Goal: Task Accomplishment & Management: Manage account settings

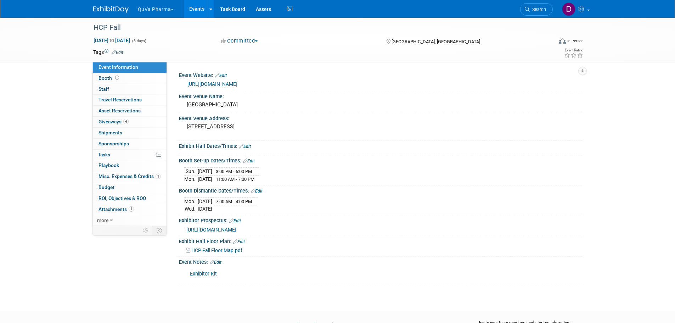
click at [169, 10] on button "QuVa Pharma" at bounding box center [160, 8] width 46 height 16
click at [154, 43] on link "QuVa Pharma" at bounding box center [162, 43] width 51 height 10
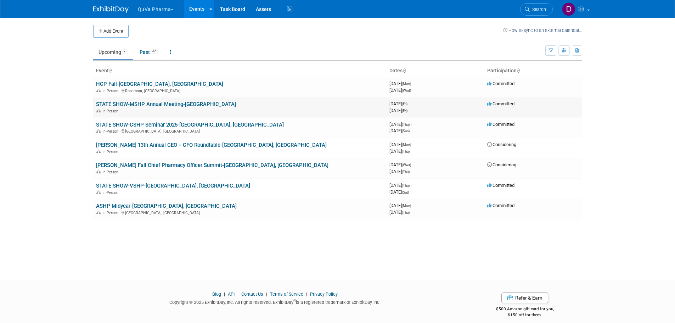
click at [131, 104] on link "STATE SHOW-MSHP Annual Meeting-[GEOGRAPHIC_DATA]" at bounding box center [166, 104] width 140 height 6
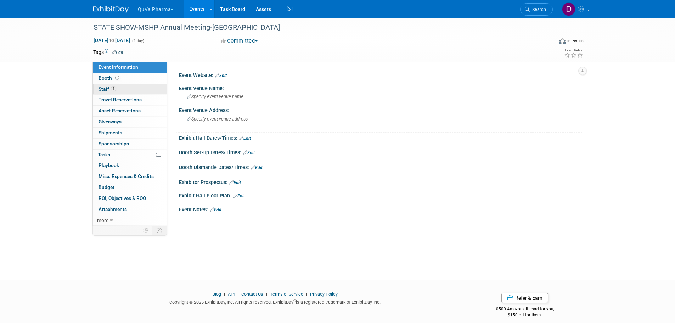
click at [106, 90] on span "Staff 1" at bounding box center [107, 89] width 18 height 6
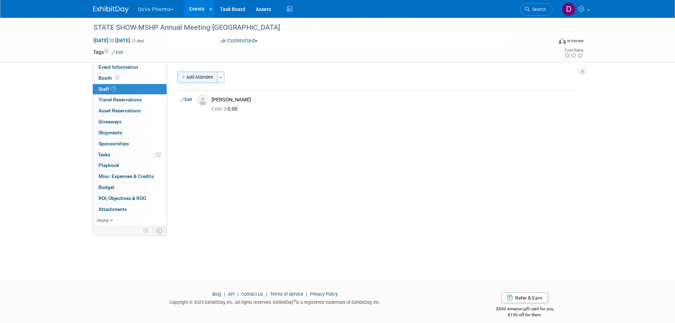
click at [189, 77] on button "Add Attendee" at bounding box center [198, 77] width 40 height 11
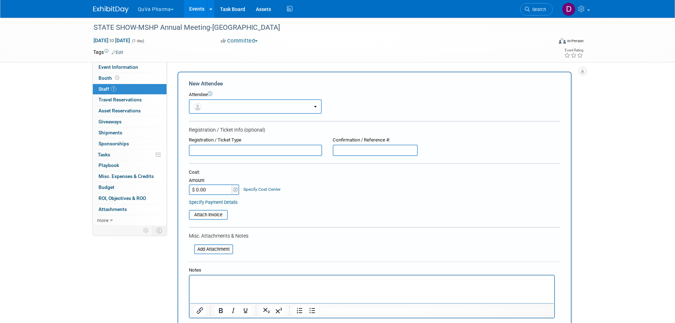
click at [224, 108] on button "button" at bounding box center [255, 106] width 133 height 15
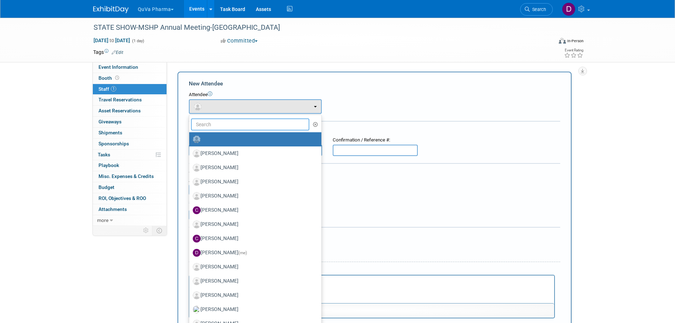
click at [219, 119] on input "text" at bounding box center [250, 124] width 119 height 12
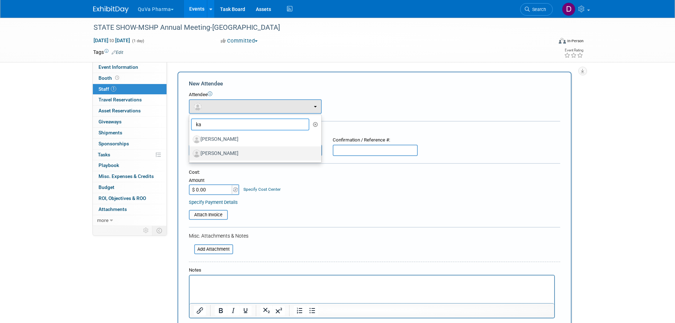
type input "ka"
click at [207, 154] on label "Kate Renner" at bounding box center [254, 153] width 122 height 11
click at [190, 154] on input "[PERSON_NAME]" at bounding box center [188, 152] width 5 height 5
select select "54591a3f-7b65-420f-bc7c-e3eb3e49bb50"
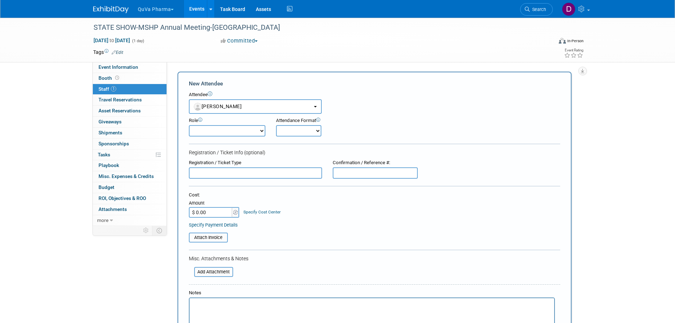
click at [252, 129] on select "Demonstrator Host Planner Presenter Sales Representative Set-up/Dismantle Crew …" at bounding box center [227, 130] width 77 height 11
select select "4"
click at [189, 125] on select "Demonstrator Host Planner Presenter Sales Representative Set-up/Dismantle Crew …" at bounding box center [227, 130] width 77 height 11
click at [309, 131] on select "Onsite Remote" at bounding box center [298, 130] width 45 height 11
select select "1"
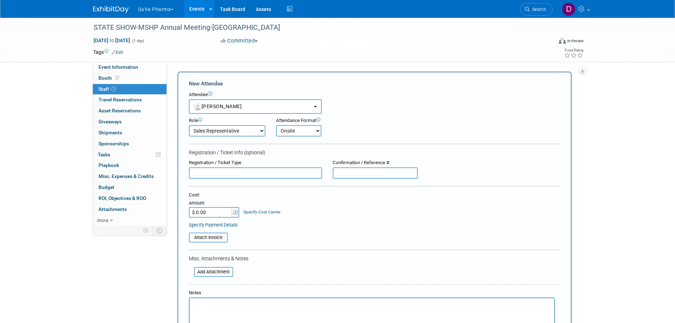
click at [276, 125] on select "Onsite Remote" at bounding box center [298, 130] width 45 height 11
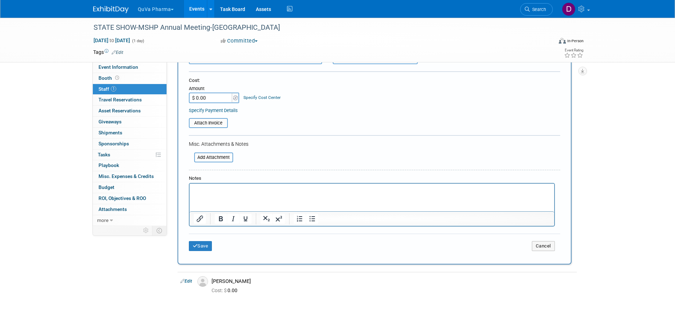
scroll to position [142, 0]
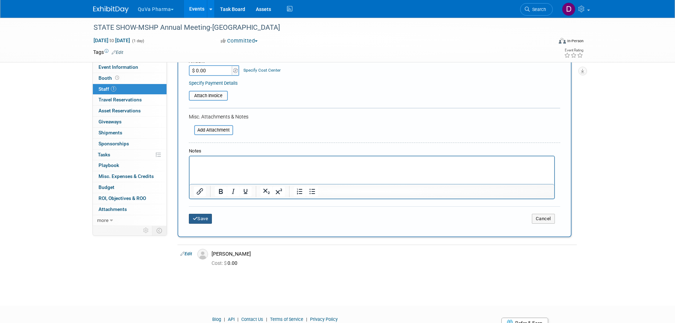
click at [208, 218] on button "Save" at bounding box center [200, 219] width 23 height 10
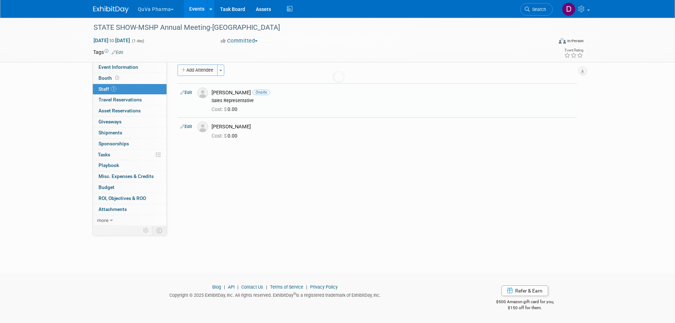
scroll to position [7, 0]
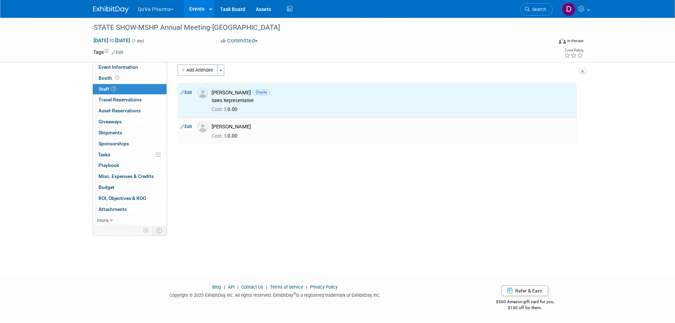
click at [190, 125] on link "Edit" at bounding box center [186, 126] width 12 height 5
select select "50cc79f2-d67b-48ce-8b9b-3a3d9004139b"
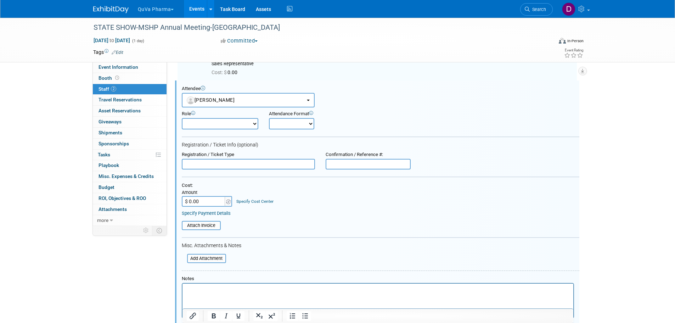
scroll to position [0, 0]
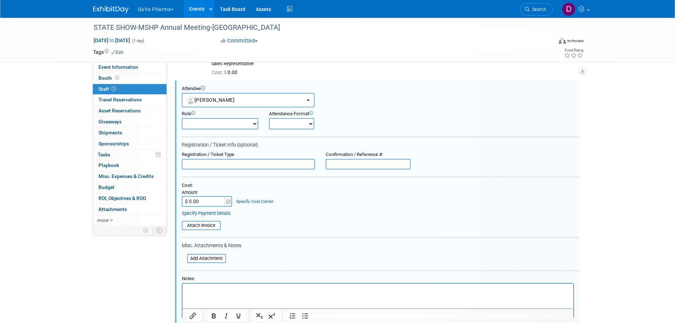
click at [237, 122] on select "Demonstrator Host Planner Presenter Sales Representative Set-up/Dismantle Crew …" at bounding box center [220, 123] width 77 height 11
select select "4"
click at [182, 118] on select "Demonstrator Host Planner Presenter Sales Representative Set-up/Dismantle Crew …" at bounding box center [220, 123] width 77 height 11
click at [292, 125] on select "Onsite Remote" at bounding box center [291, 123] width 45 height 11
select select "1"
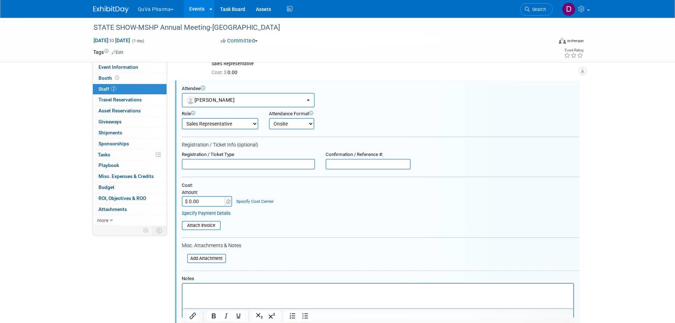
click at [269, 118] on select "Onsite Remote" at bounding box center [291, 123] width 45 height 11
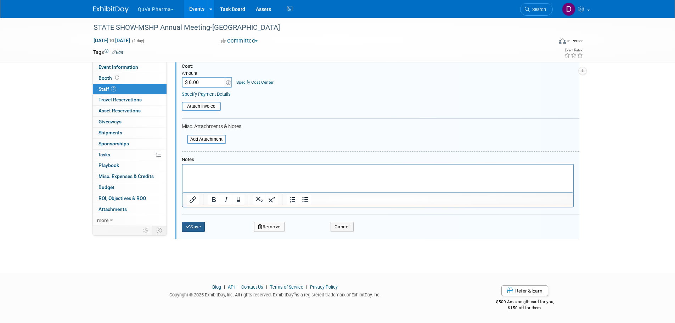
click at [191, 223] on button "Save" at bounding box center [193, 227] width 23 height 10
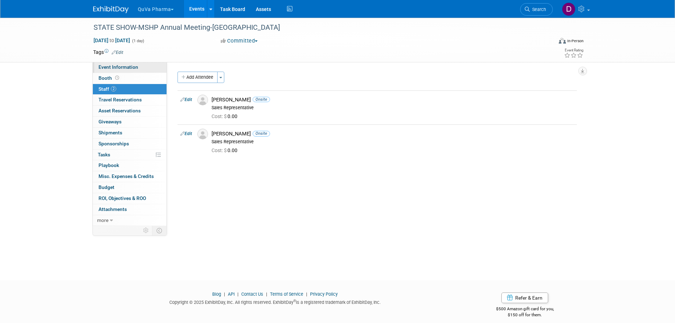
click at [116, 63] on link "Event Information" at bounding box center [130, 67] width 74 height 11
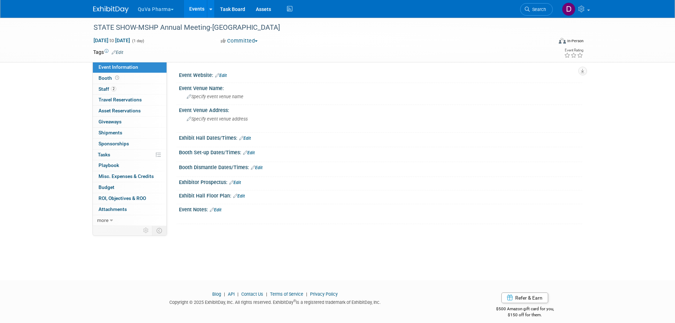
click at [159, 7] on button "QuVa Pharma" at bounding box center [160, 8] width 46 height 16
click at [156, 42] on link "QuVa Pharma" at bounding box center [162, 43] width 51 height 10
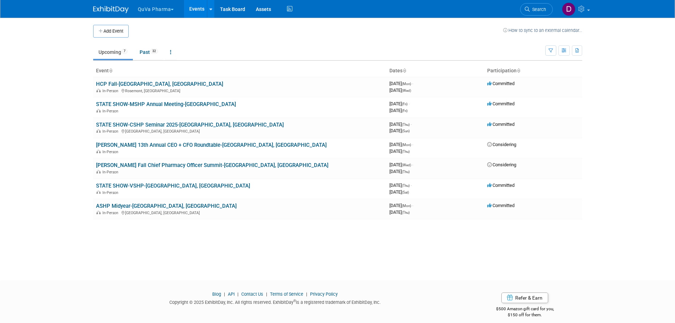
click at [141, 126] on link "STATE SHOW-CSHP Seminar 2025-[GEOGRAPHIC_DATA], [GEOGRAPHIC_DATA]" at bounding box center [190, 125] width 188 height 6
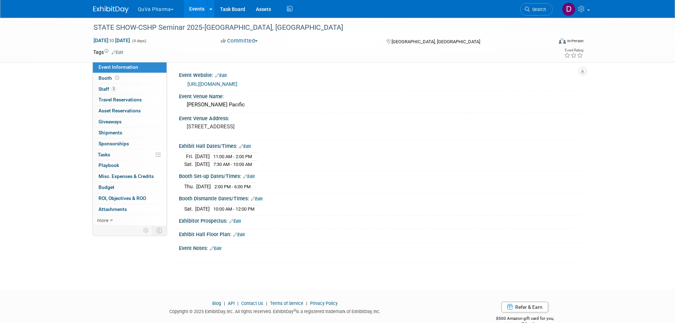
click at [237, 84] on link "https://www.cshp.org/page/Seminar2025" at bounding box center [212, 84] width 50 height 6
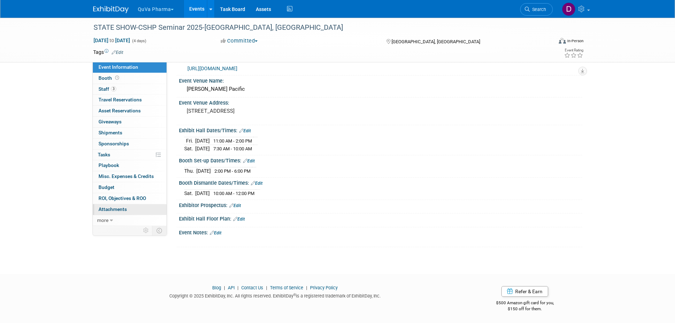
click at [122, 209] on span "Attachments 0" at bounding box center [112, 209] width 28 height 6
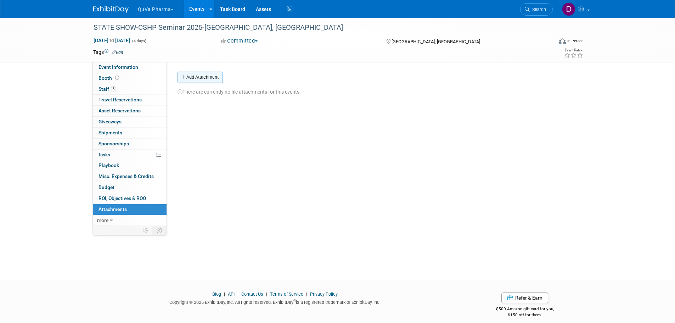
click at [200, 78] on button "Add Attachment" at bounding box center [200, 77] width 45 height 11
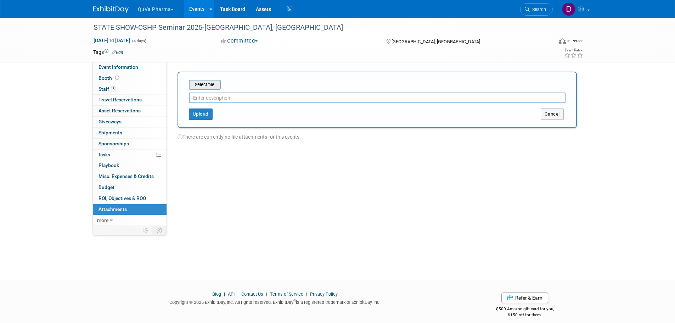
click at [210, 84] on input "file" at bounding box center [178, 84] width 84 height 9
click at [278, 91] on input "text" at bounding box center [377, 95] width 377 height 11
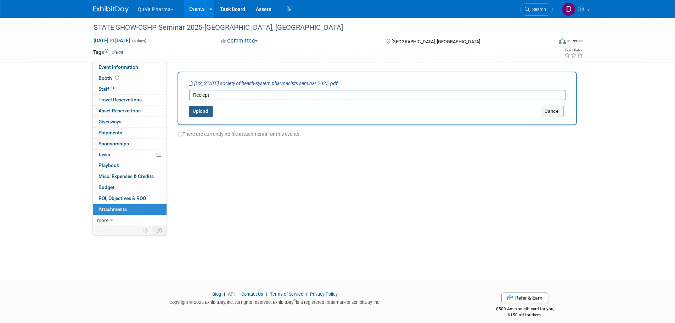
type input "Reciept"
click at [200, 110] on button "Upload" at bounding box center [201, 111] width 24 height 11
